Goal: Task Accomplishment & Management: Complete application form

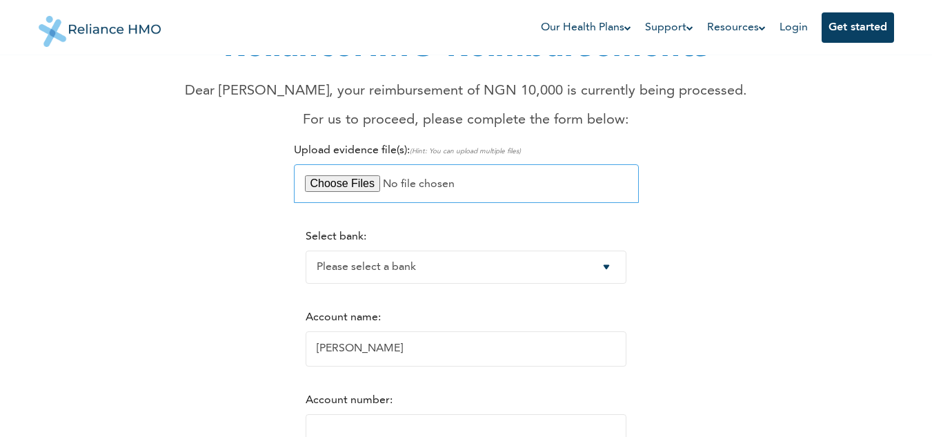
click at [362, 182] on input "file" at bounding box center [466, 183] width 345 height 39
type input "C:\fakepath\WhatsApp Image [DATE] 5.59.53 PM.jpeg"
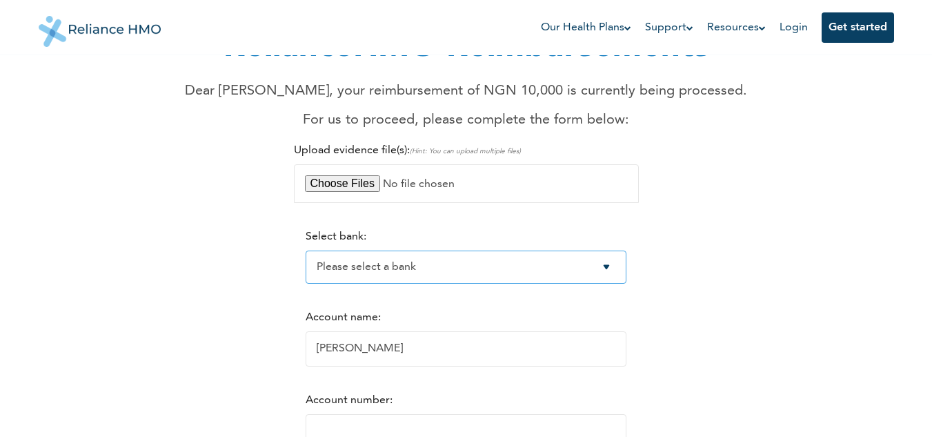
click at [400, 271] on select "Please select a bank Access Bank Plc. Citibank Nigeria Limited Access Bank (Dia…" at bounding box center [466, 266] width 321 height 33
select select "19"
click at [306, 250] on select "Please select a bank Access Bank Plc. Citibank Nigeria Limited Access Bank (Dia…" at bounding box center [466, 266] width 321 height 33
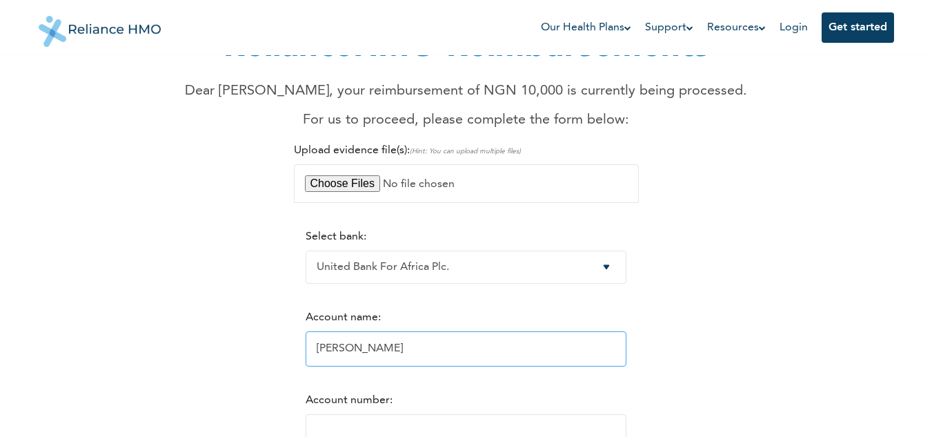
click at [348, 344] on input "[PERSON_NAME]" at bounding box center [466, 348] width 321 height 35
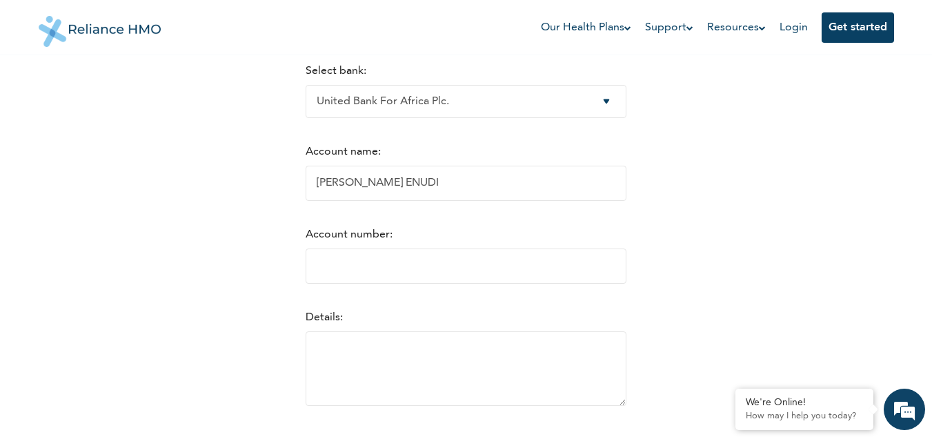
scroll to position [313, 0]
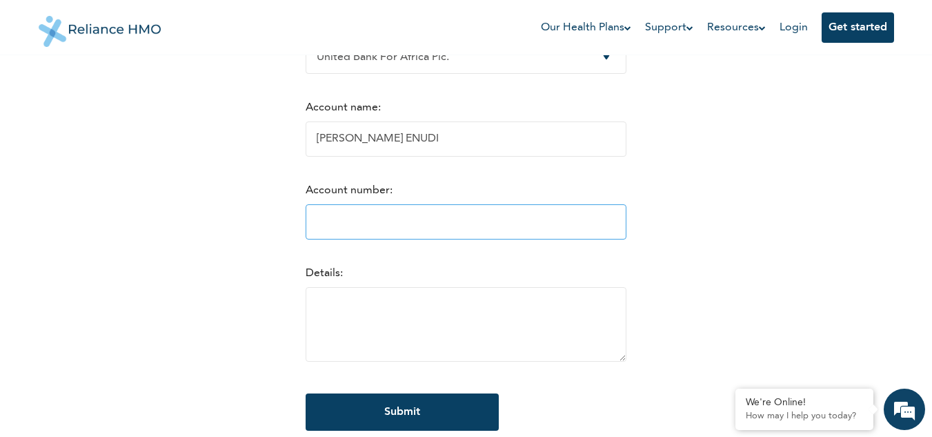
type input "[PERSON_NAME] ENUDI"
click at [404, 234] on input "Account number:" at bounding box center [466, 221] width 321 height 35
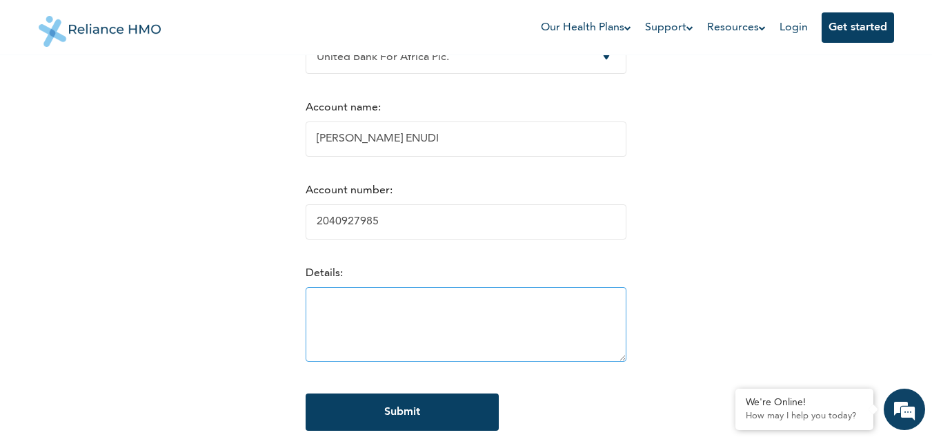
type input "2040927985"
click at [357, 332] on textarea at bounding box center [466, 324] width 321 height 75
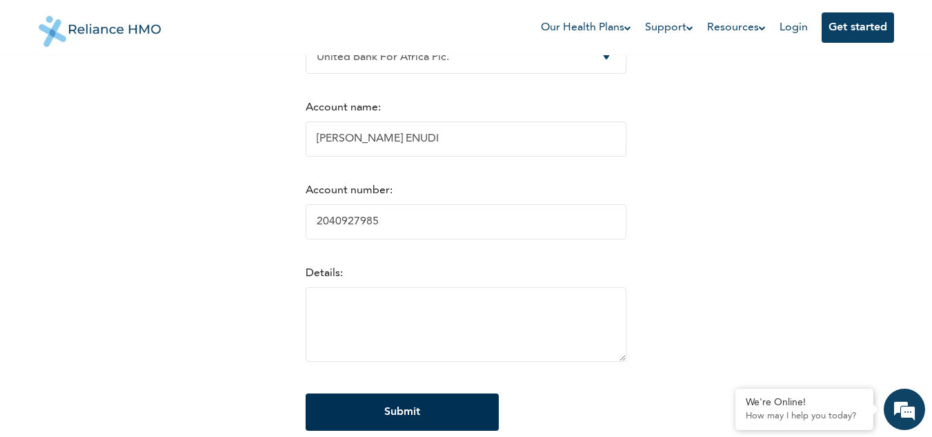
click at [365, 410] on input "Submit" at bounding box center [402, 411] width 193 height 37
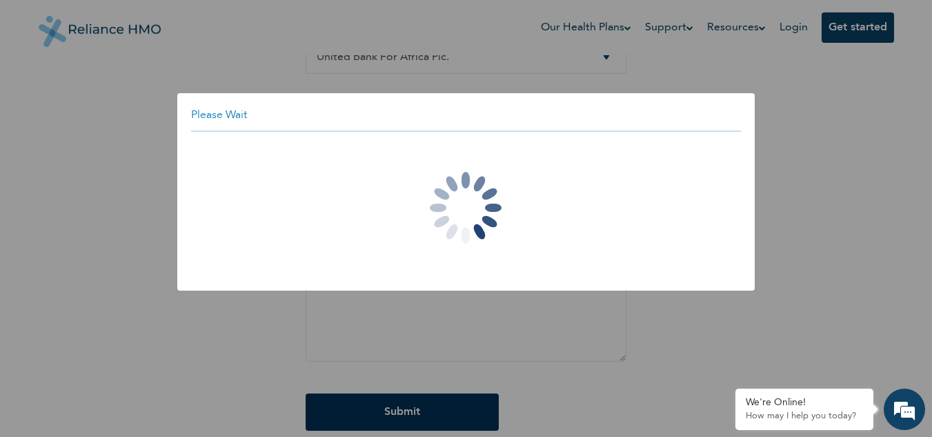
scroll to position [0, 0]
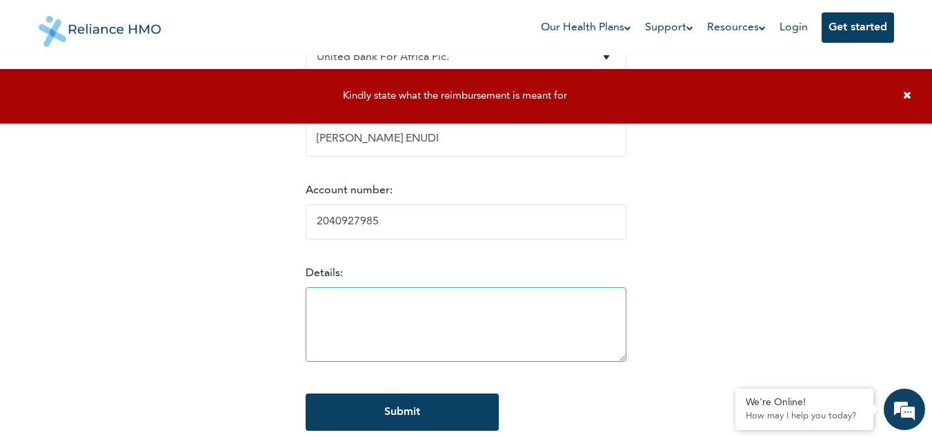
click at [364, 315] on textarea at bounding box center [466, 324] width 321 height 75
click at [422, 335] on textarea "Refund for paying out of pocket to get drugs that was recommended by an" at bounding box center [466, 324] width 321 height 75
drag, startPoint x: 457, startPoint y: 318, endPoint x: 466, endPoint y: 322, distance: 10.5
click at [466, 322] on textarea "Refund for paying out of pocket to get drugs that was recommended by an encrino…" at bounding box center [466, 324] width 321 height 75
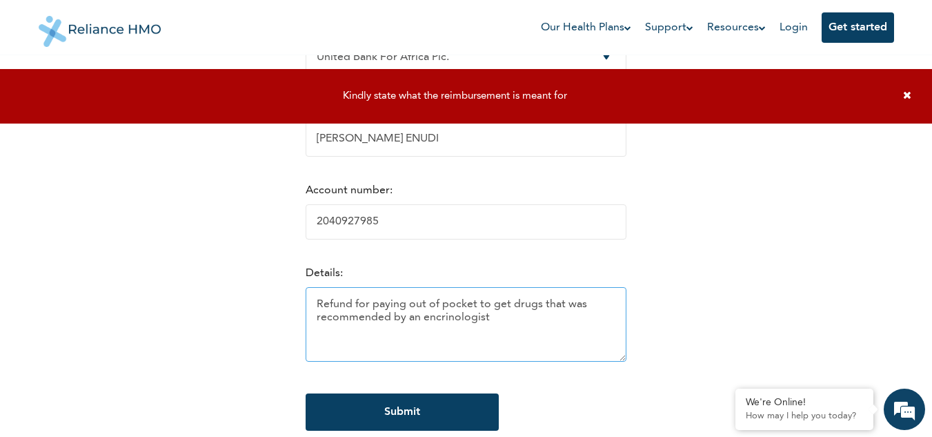
click at [473, 322] on textarea "Refund for paying out of pocket to get drugs that was recommended by an encrino…" at bounding box center [466, 324] width 321 height 75
click at [424, 322] on textarea "Refund for paying out of pocket to get drugs that was recommended by an encrino…" at bounding box center [466, 324] width 321 height 75
click at [501, 324] on textarea "Refund for paying out of pocket to get drugs that was recommended by an [MEDICA…" at bounding box center [466, 324] width 321 height 75
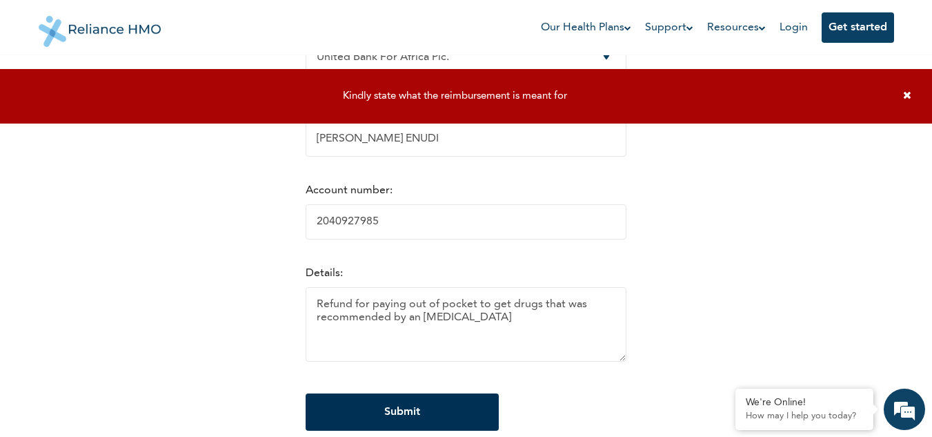
type textarea "Refund for paying out of pocket to get drugs that was recommended by an [MEDICA…"
click at [391, 422] on input "Submit" at bounding box center [402, 411] width 193 height 37
